Goal: Check status: Check status

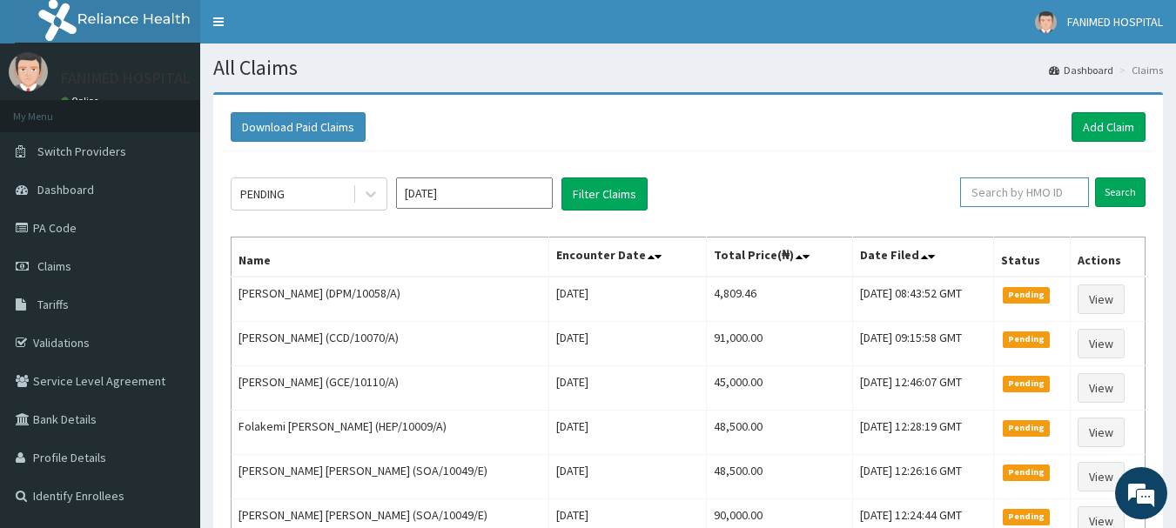
click at [1058, 185] on input "text" at bounding box center [1024, 193] width 129 height 30
paste input "AVL/10108/E"
type input "AVL/10108/E"
click at [1125, 194] on input "Search" at bounding box center [1120, 193] width 50 height 30
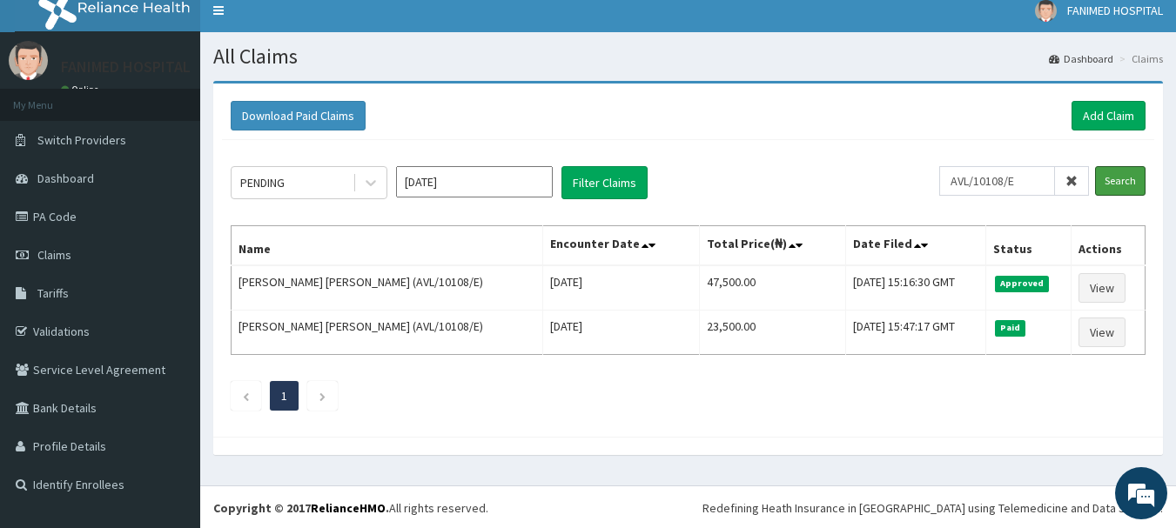
scroll to position [13, 0]
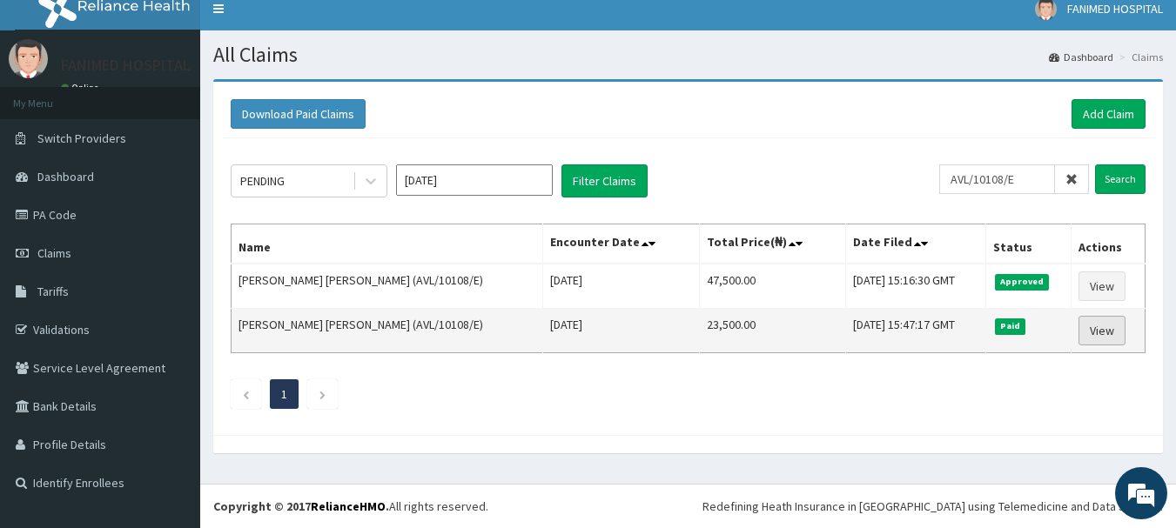
click at [1107, 331] on link "View" at bounding box center [1101, 331] width 47 height 30
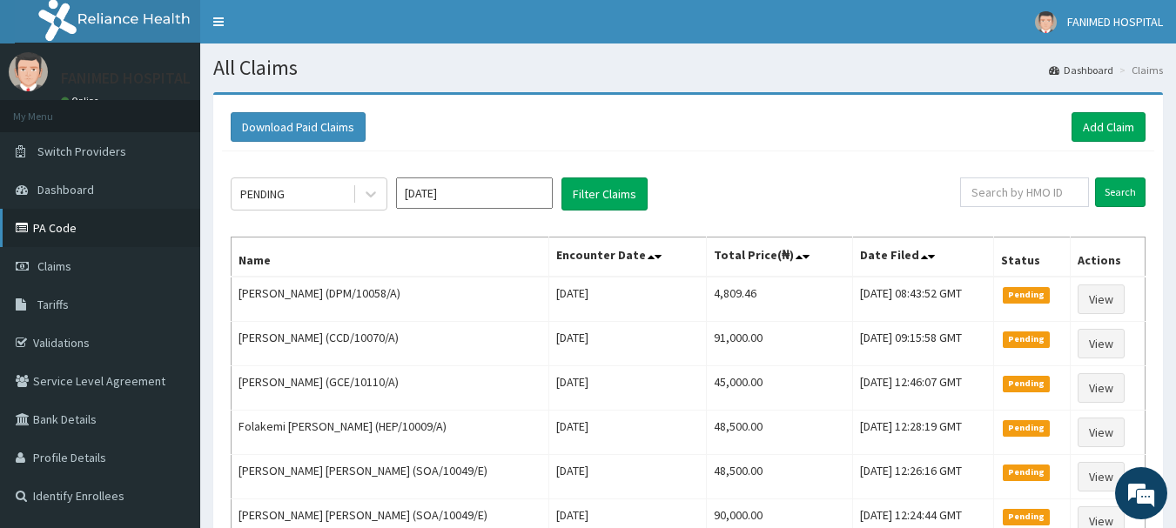
click at [62, 227] on link "PA Code" at bounding box center [100, 228] width 200 height 38
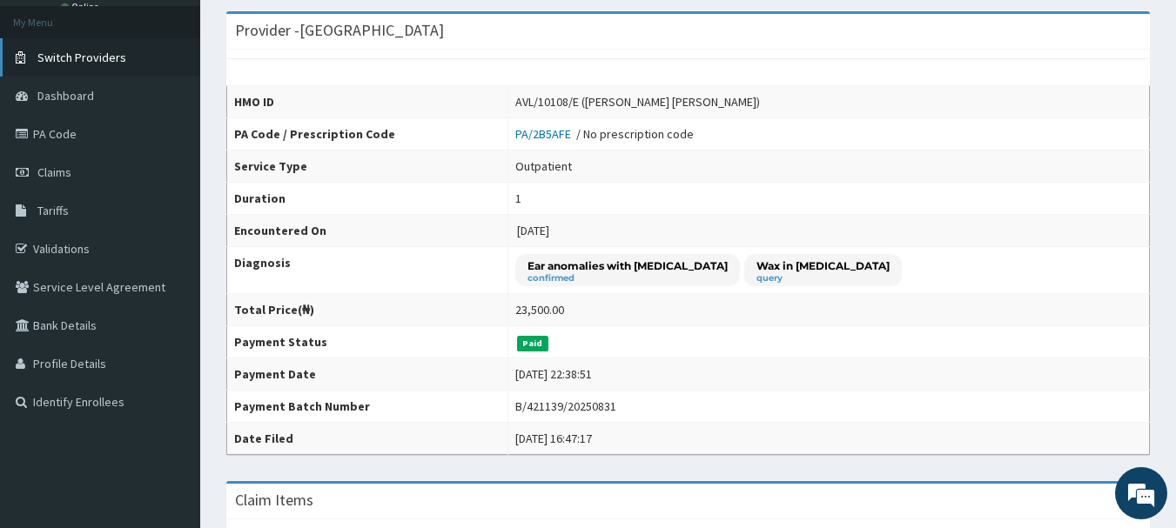
scroll to position [76, 0]
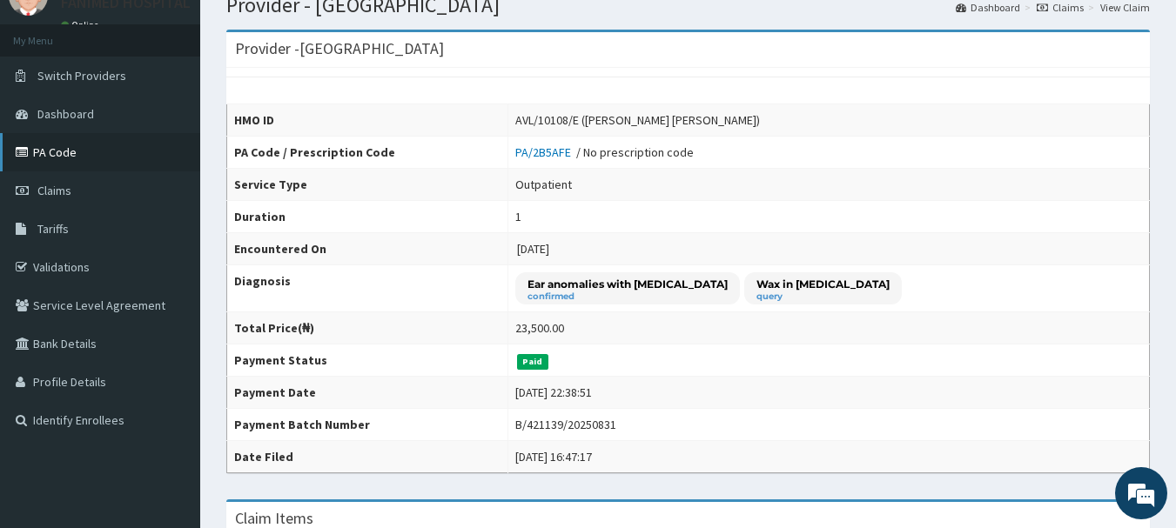
click at [55, 151] on link "PA Code" at bounding box center [100, 152] width 200 height 38
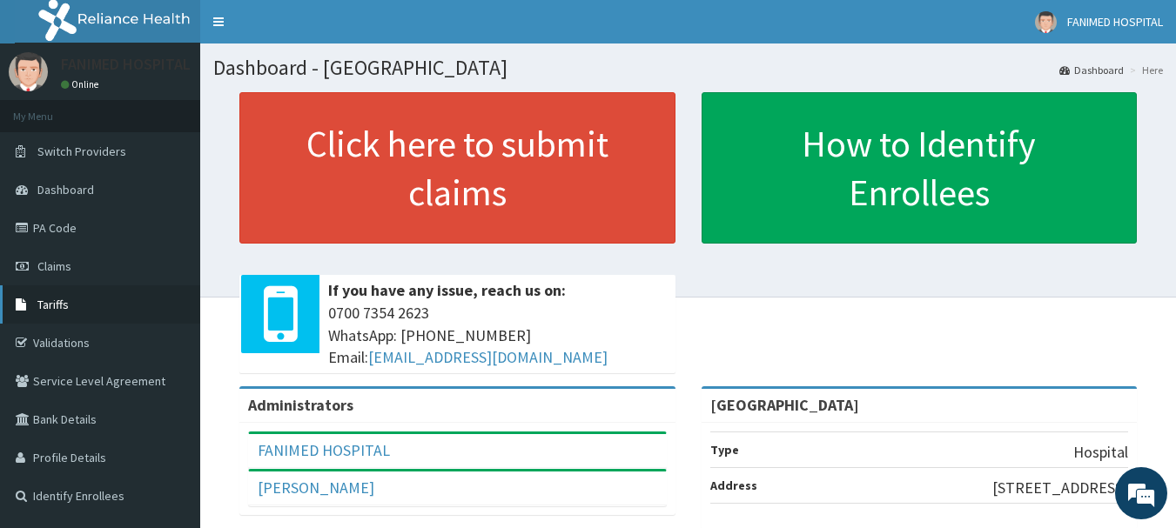
click at [63, 306] on span "Tariffs" at bounding box center [52, 305] width 31 height 16
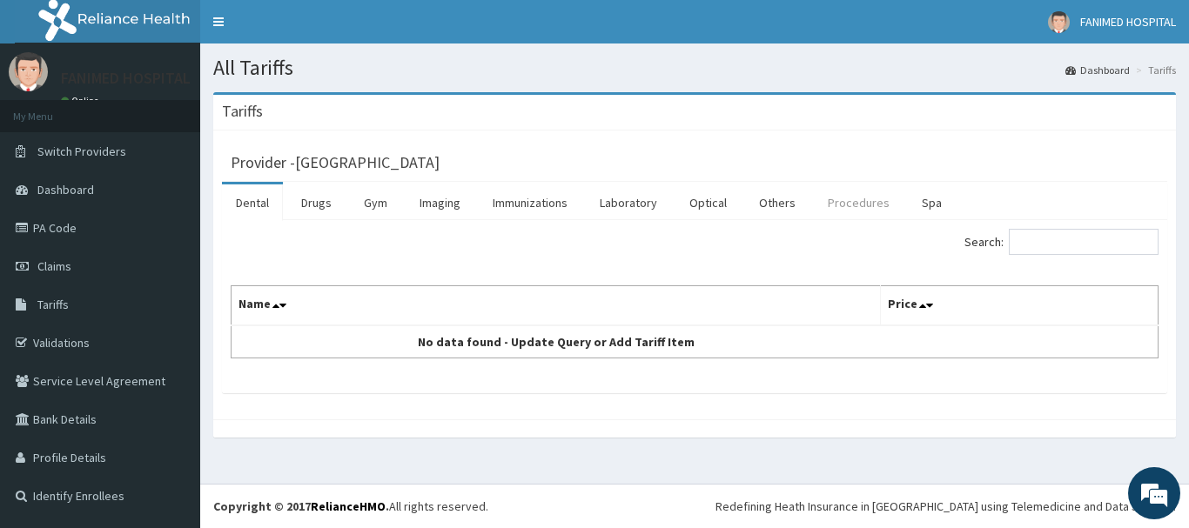
click at [843, 208] on link "Procedures" at bounding box center [859, 203] width 90 height 37
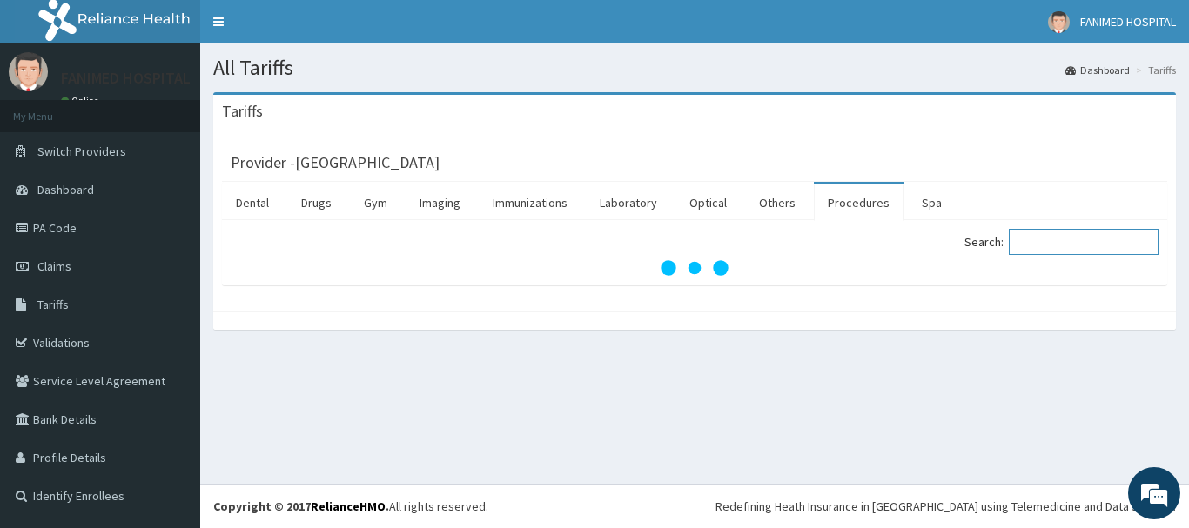
click at [1095, 247] on input "Search:" at bounding box center [1084, 242] width 150 height 26
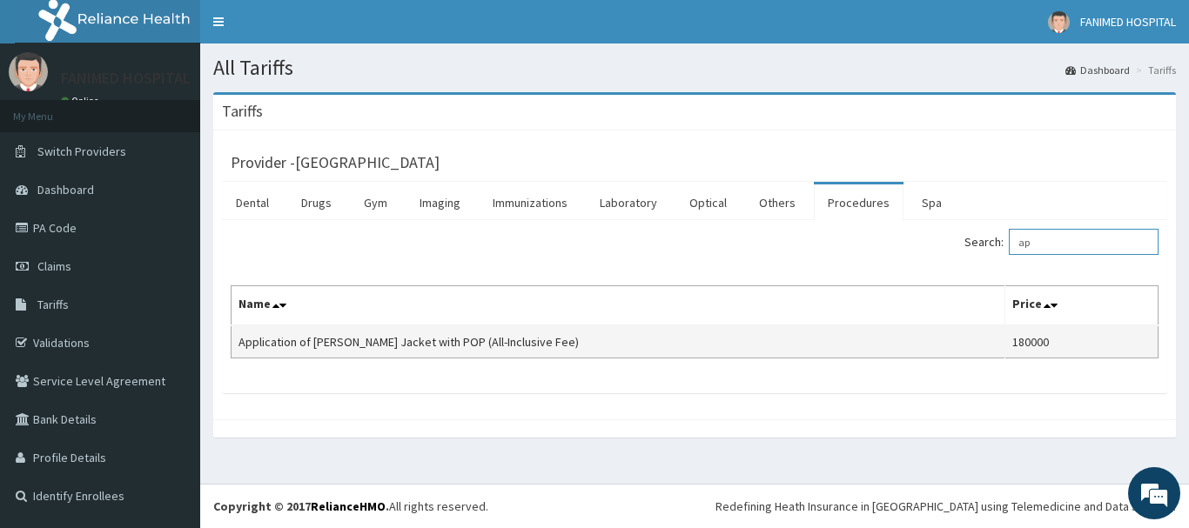
type input "a"
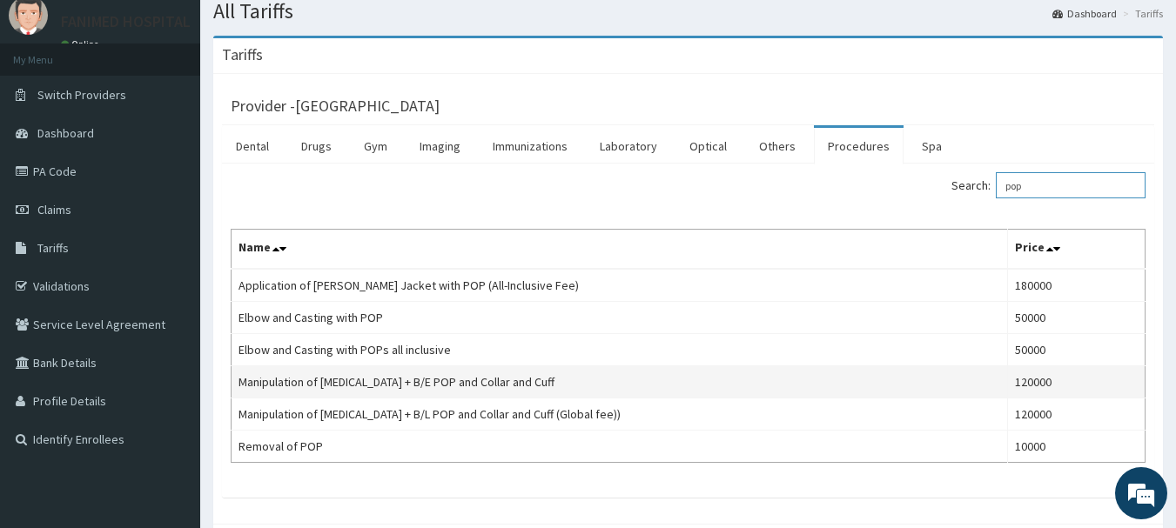
scroll to position [87, 0]
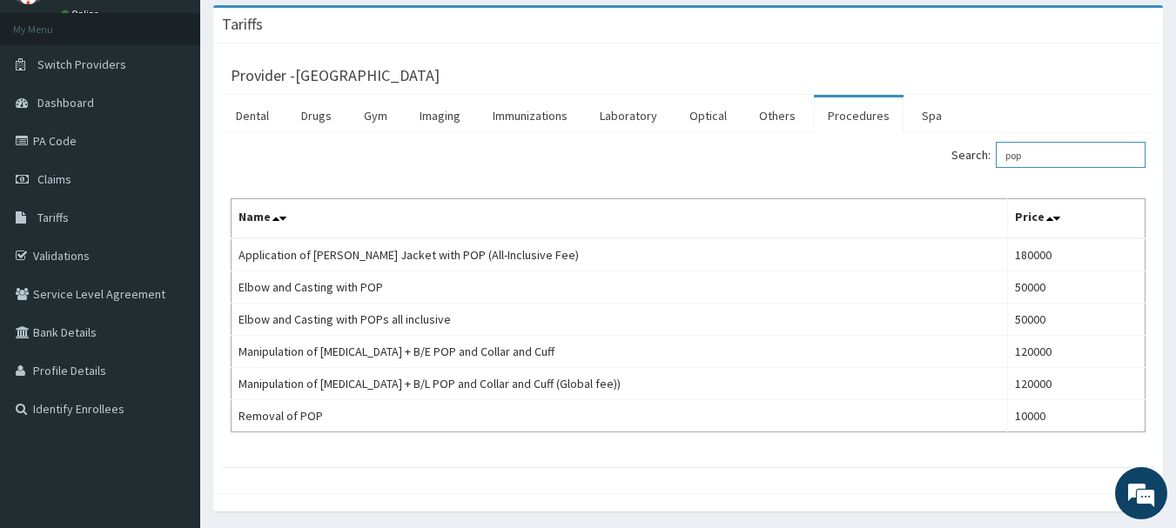
type input "pop"
click at [71, 146] on link "PA Code" at bounding box center [100, 141] width 200 height 38
